Goal: Connect with others: Connect with others

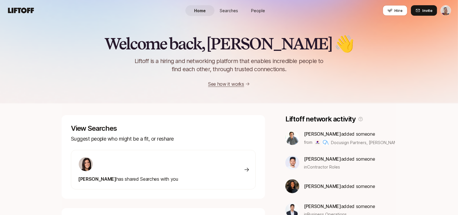
click at [262, 5] on link "People" at bounding box center [258, 10] width 29 height 11
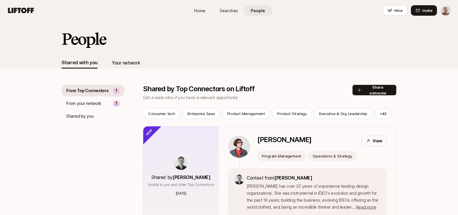
click at [119, 64] on div "Your network" at bounding box center [126, 63] width 29 height 8
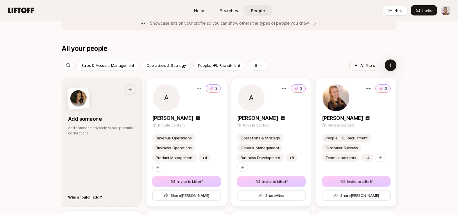
scroll to position [691, 0]
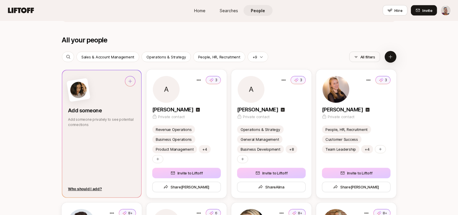
click at [129, 80] on icon at bounding box center [130, 81] width 5 height 5
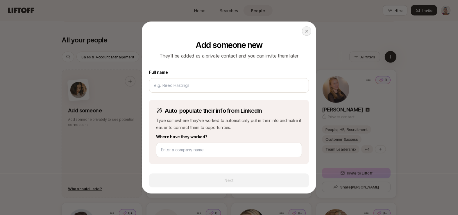
click at [304, 27] on div at bounding box center [306, 30] width 9 height 9
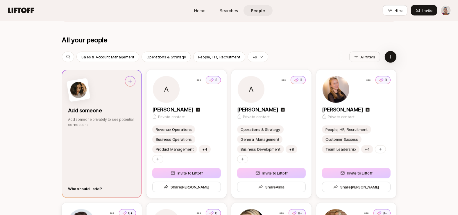
click at [89, 189] on div "Who should I add?" at bounding box center [85, 189] width 34 height 6
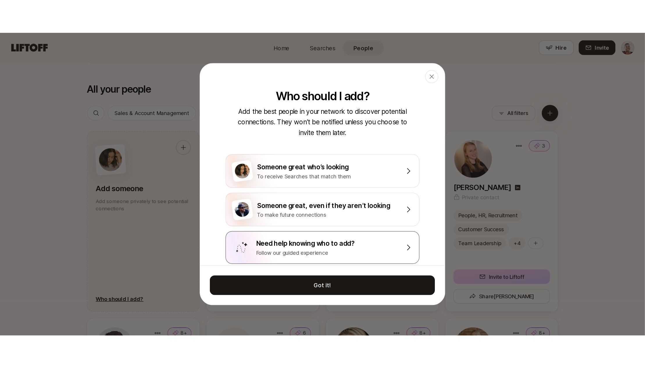
scroll to position [3, 0]
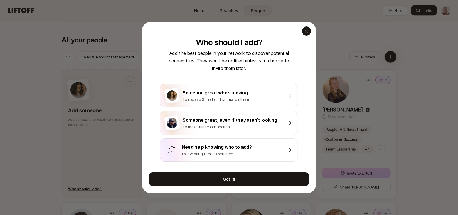
click at [306, 30] on icon "button" at bounding box center [306, 31] width 3 height 3
